Goal: Transaction & Acquisition: Purchase product/service

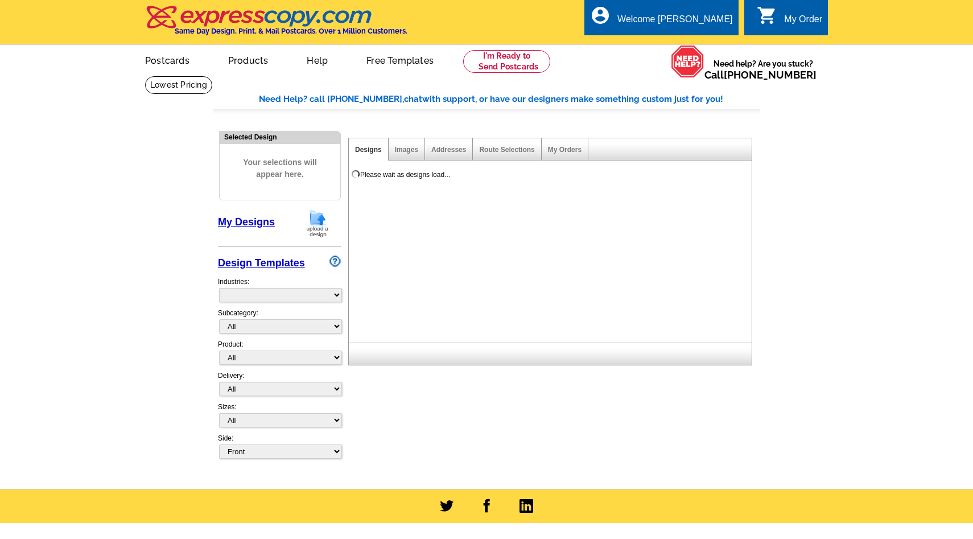
select select "785"
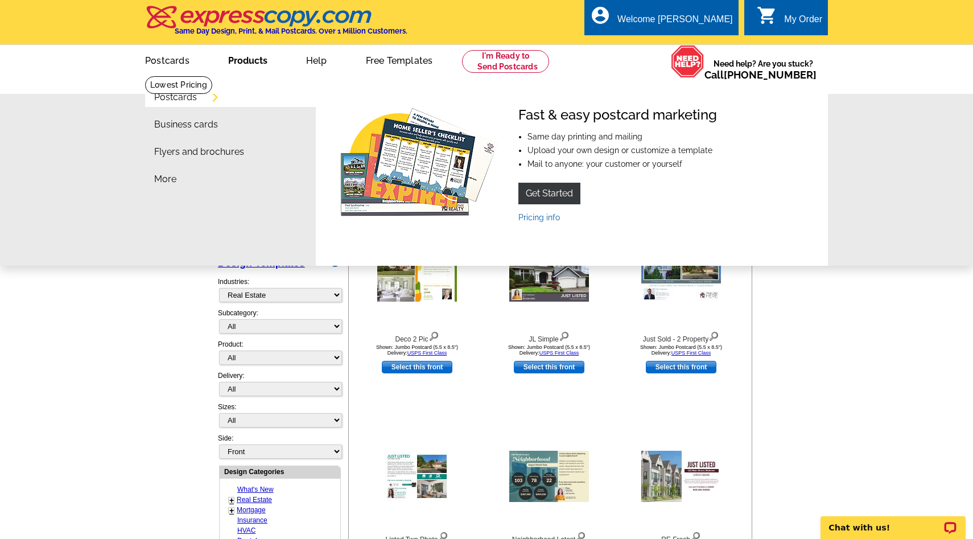
click at [258, 59] on link "Products" at bounding box center [248, 59] width 76 height 27
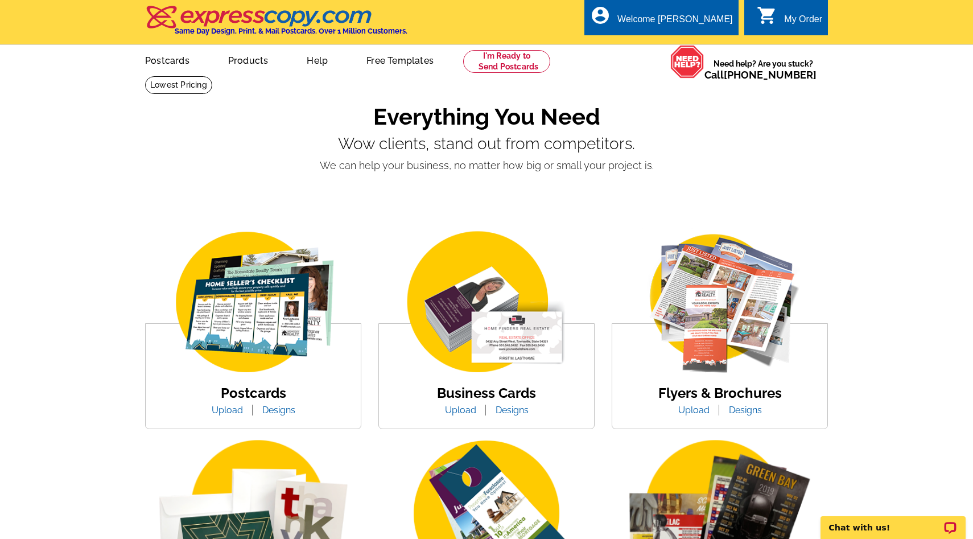
click at [466, 409] on link "Upload" at bounding box center [461, 410] width 48 height 11
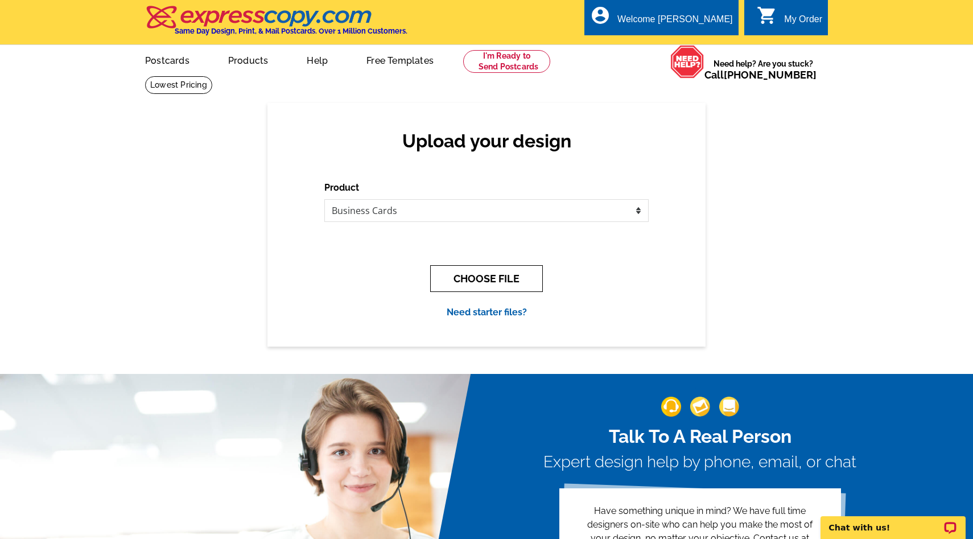
click at [487, 266] on button "CHOOSE FILE" at bounding box center [486, 278] width 113 height 27
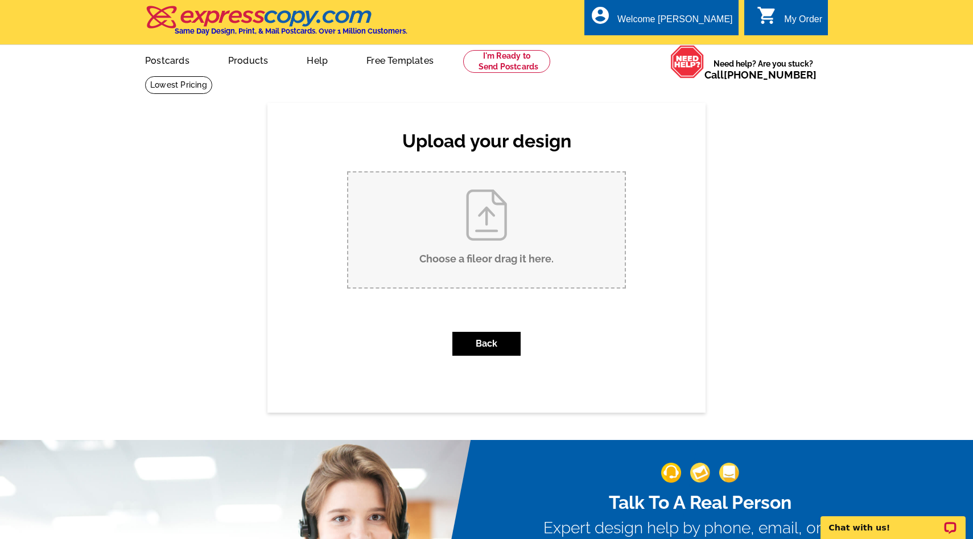
click at [481, 209] on input "Choose a file or drag it here ." at bounding box center [486, 229] width 277 height 115
type input "C:\fakepath\Tanya Card 2025 (2).pdf"
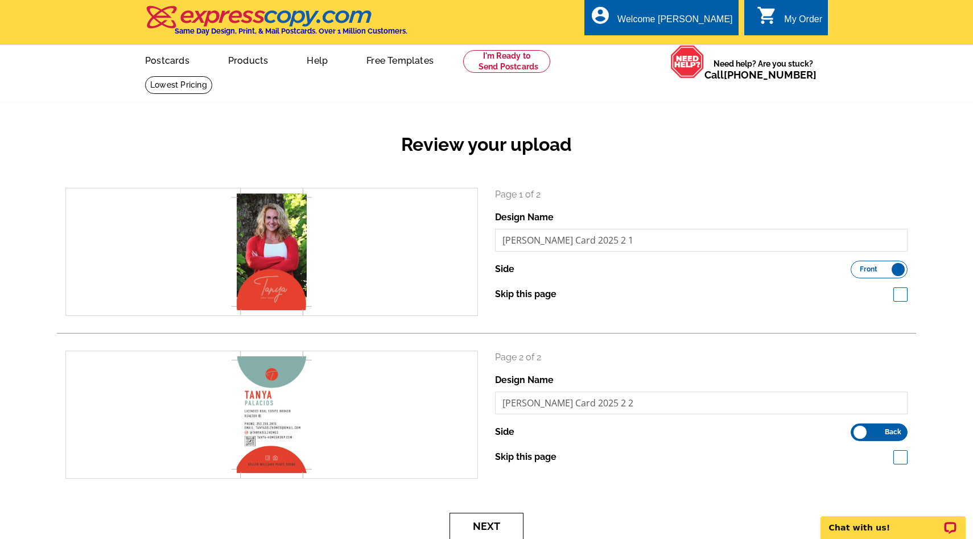
click at [485, 524] on button "Next" at bounding box center [487, 526] width 74 height 27
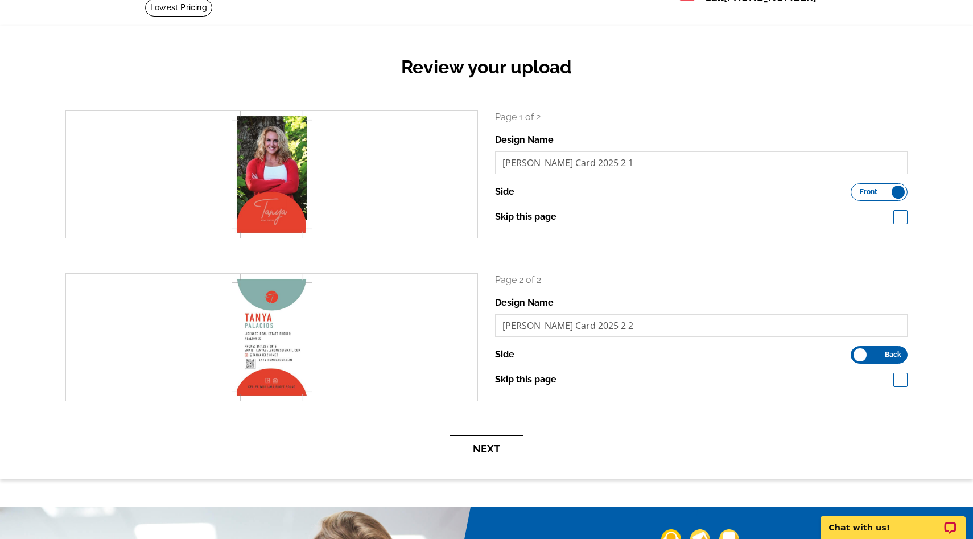
scroll to position [89, 0]
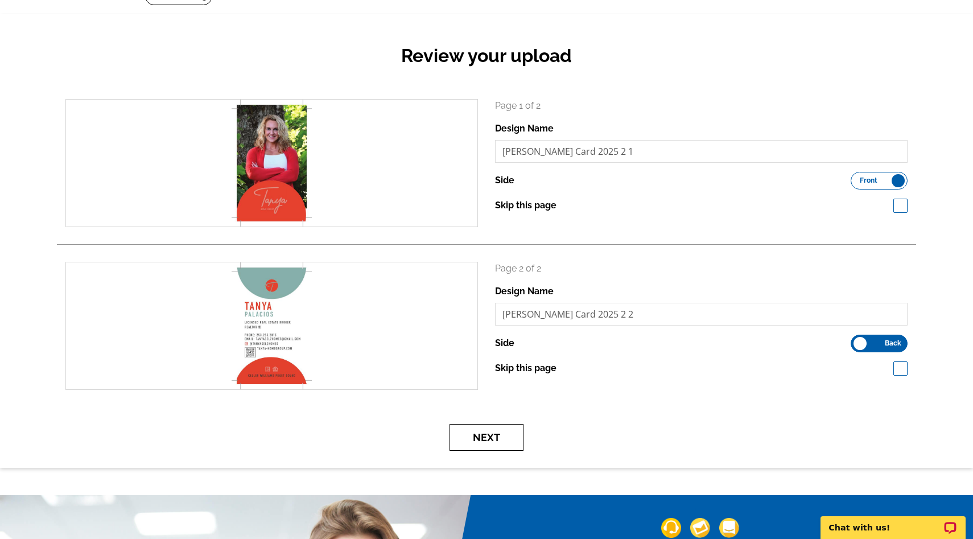
click at [483, 442] on button "Next" at bounding box center [487, 437] width 74 height 27
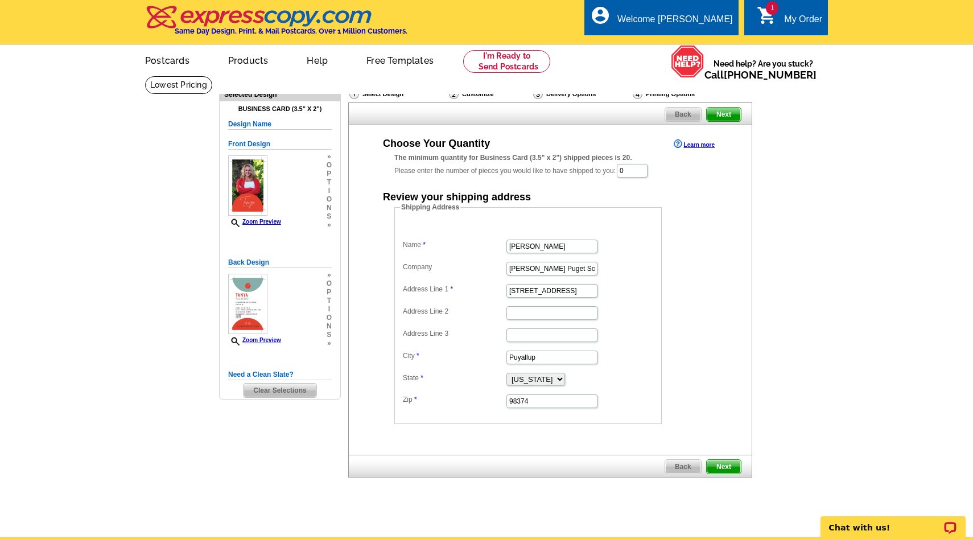
click at [728, 467] on span "Next" at bounding box center [724, 467] width 34 height 14
click at [645, 168] on input "0" at bounding box center [632, 171] width 31 height 14
drag, startPoint x: 643, startPoint y: 168, endPoint x: 600, endPoint y: 168, distance: 43.3
click at [600, 168] on div "The minimum quantity for Business Card (3.5" x 2") shipped pieces is 20. Please…" at bounding box center [550, 166] width 312 height 26
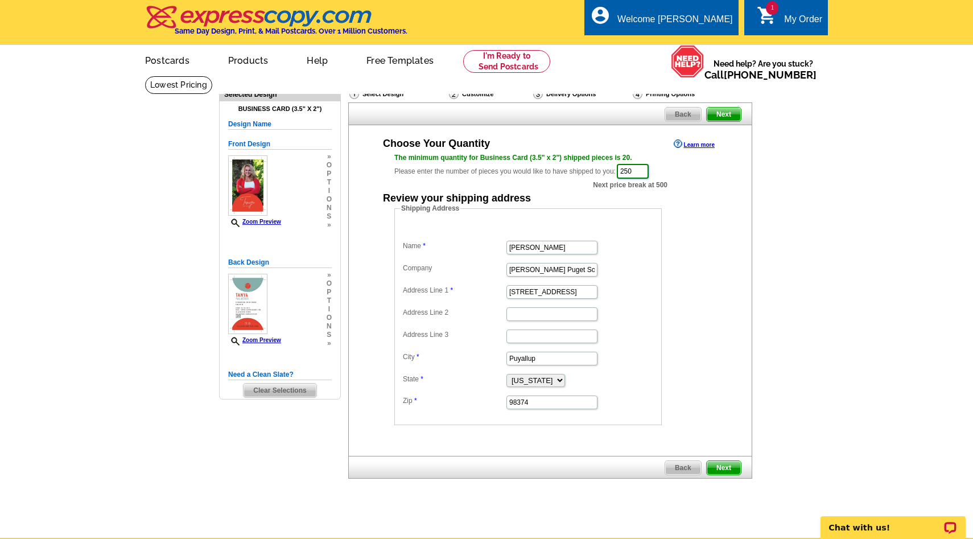
type input "250"
click at [728, 465] on span "Next" at bounding box center [724, 468] width 34 height 14
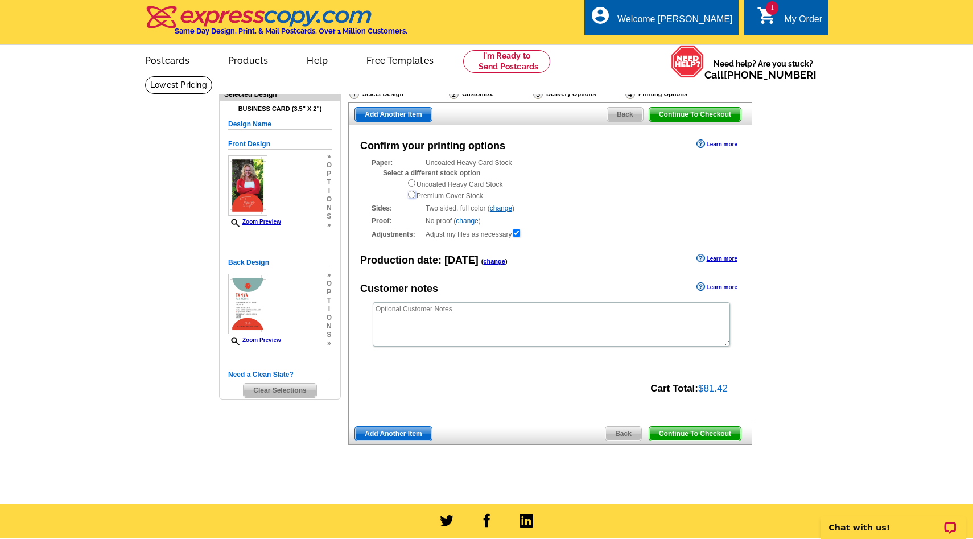
click at [412, 195] on input "radio" at bounding box center [411, 194] width 7 height 7
radio input "true"
click at [731, 143] on link "Learn more" at bounding box center [717, 143] width 41 height 9
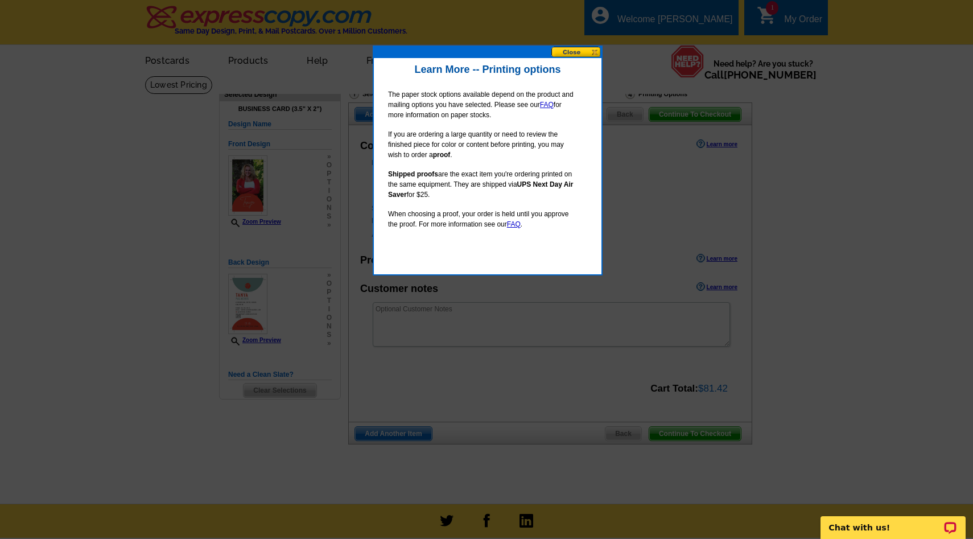
click at [581, 48] on button at bounding box center [577, 52] width 50 height 11
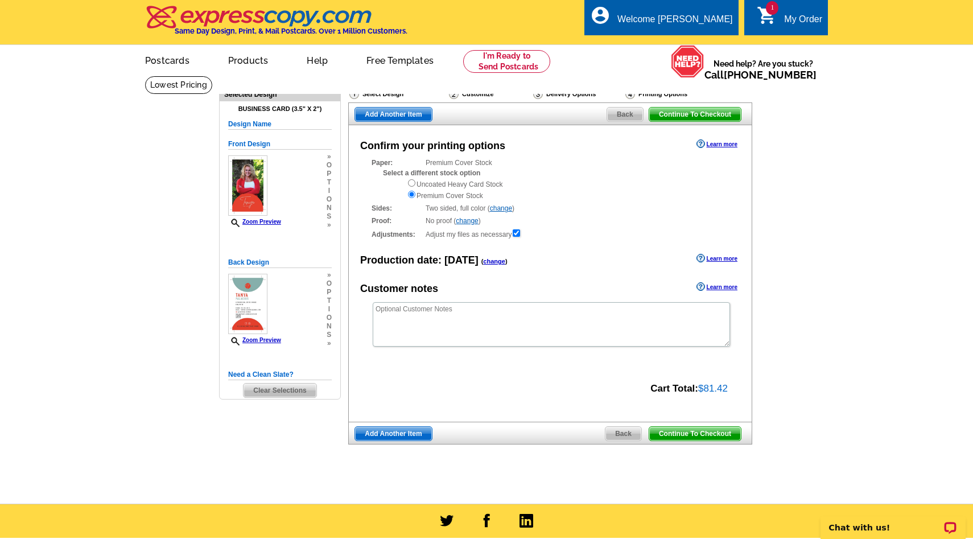
click at [689, 430] on span "Continue To Checkout" at bounding box center [696, 434] width 92 height 14
